Goal: Find specific page/section: Find specific page/section

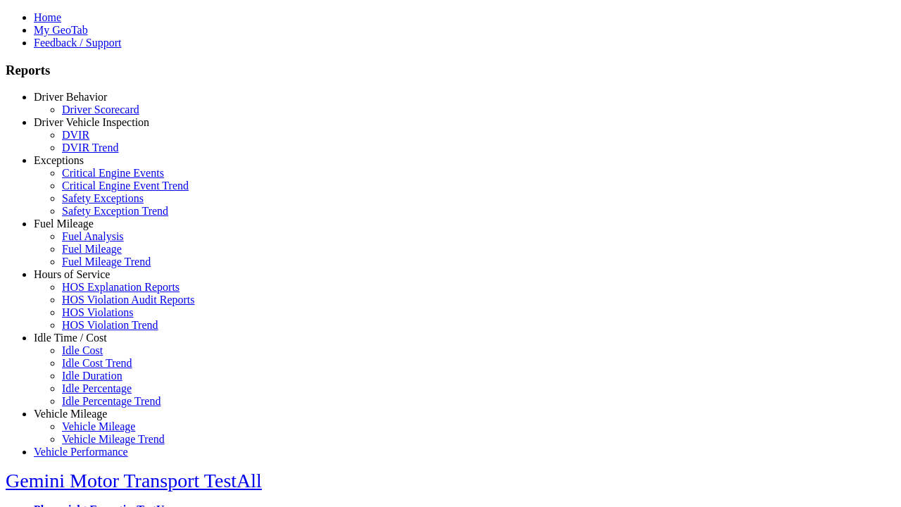
click at [81, 103] on link "Driver Behavior" at bounding box center [70, 97] width 73 height 12
click at [92, 115] on link "Driver Scorecard" at bounding box center [100, 109] width 77 height 12
